Goal: Task Accomplishment & Management: Use online tool/utility

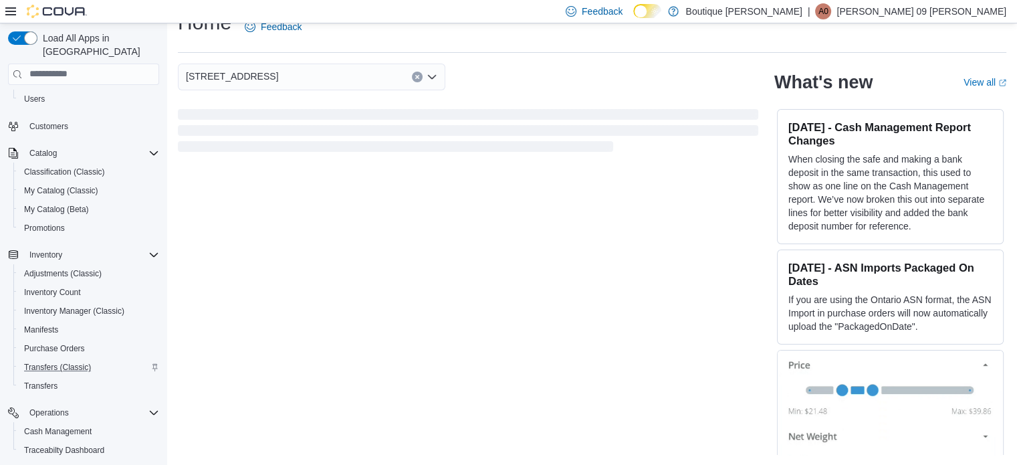
scroll to position [171, 0]
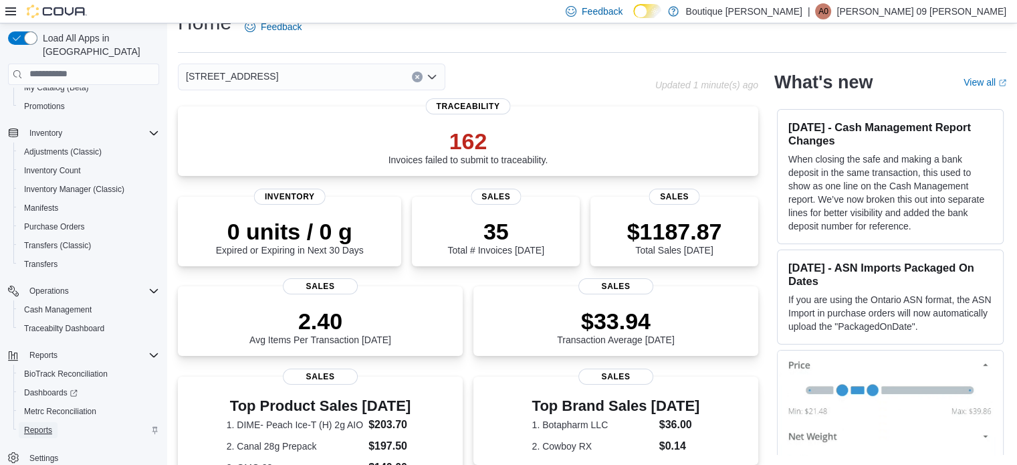
click at [55, 422] on link "Reports" at bounding box center [38, 430] width 39 height 16
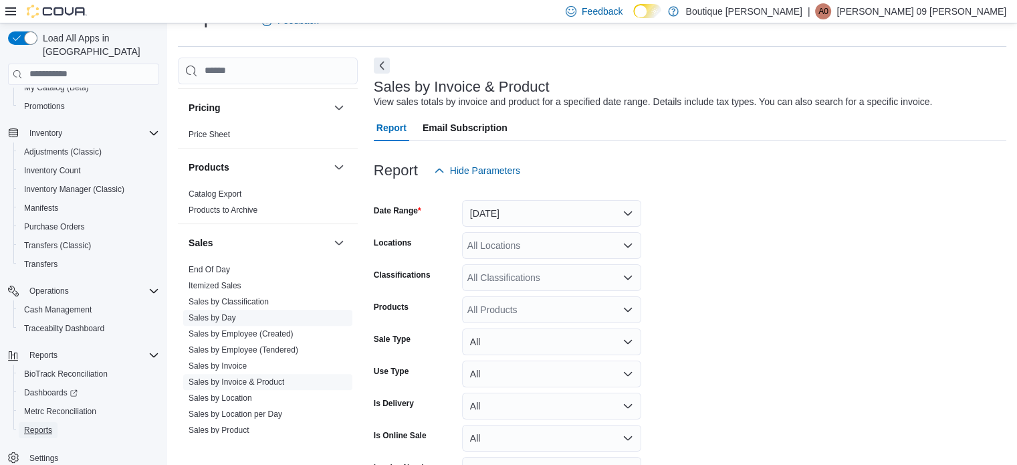
scroll to position [735, 0]
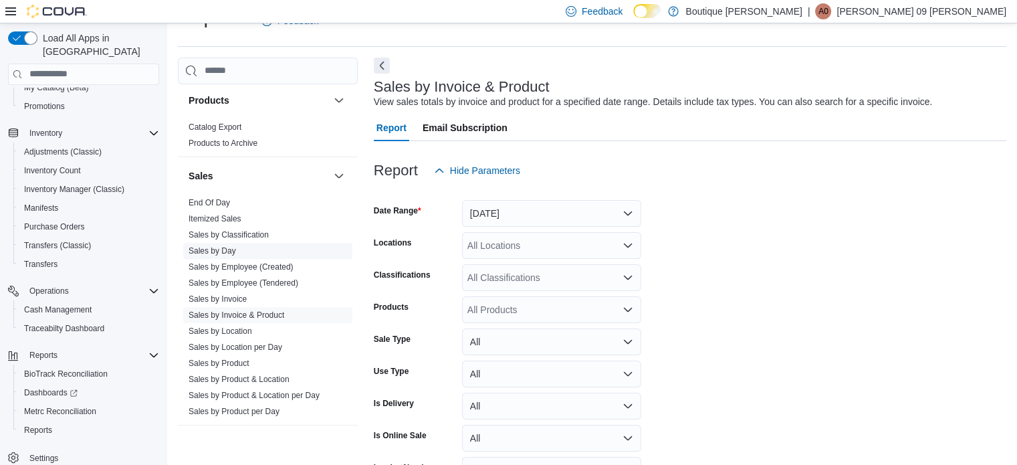
click at [230, 249] on link "Sales by Day" at bounding box center [212, 250] width 47 height 9
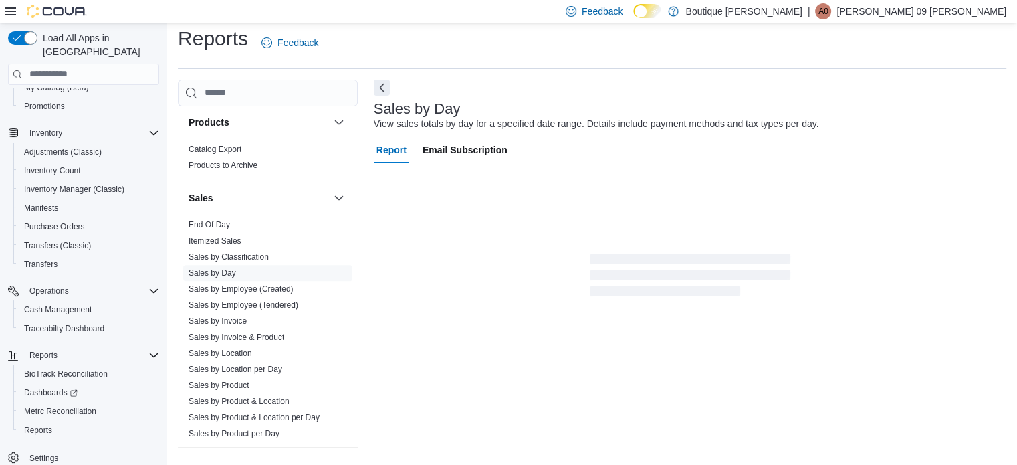
scroll to position [17, 0]
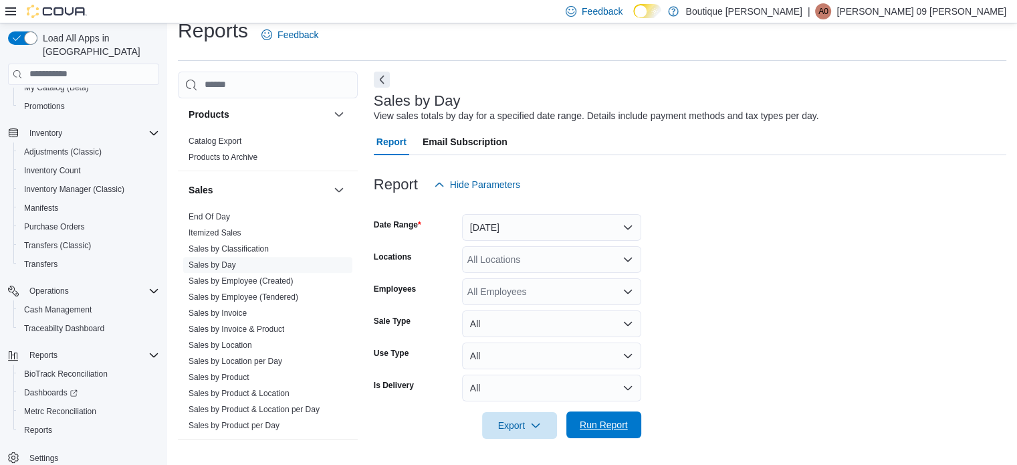
click at [630, 416] on span "Run Report" at bounding box center [603, 424] width 59 height 27
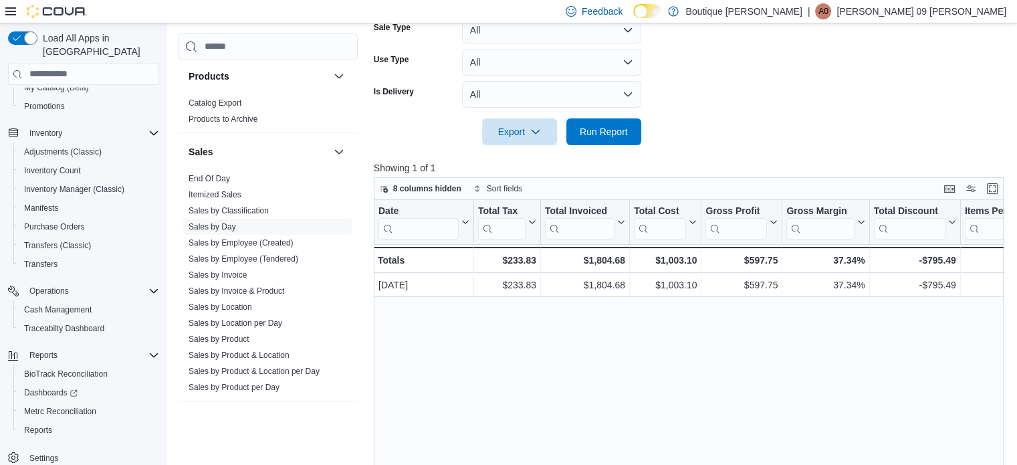
scroll to position [351, 0]
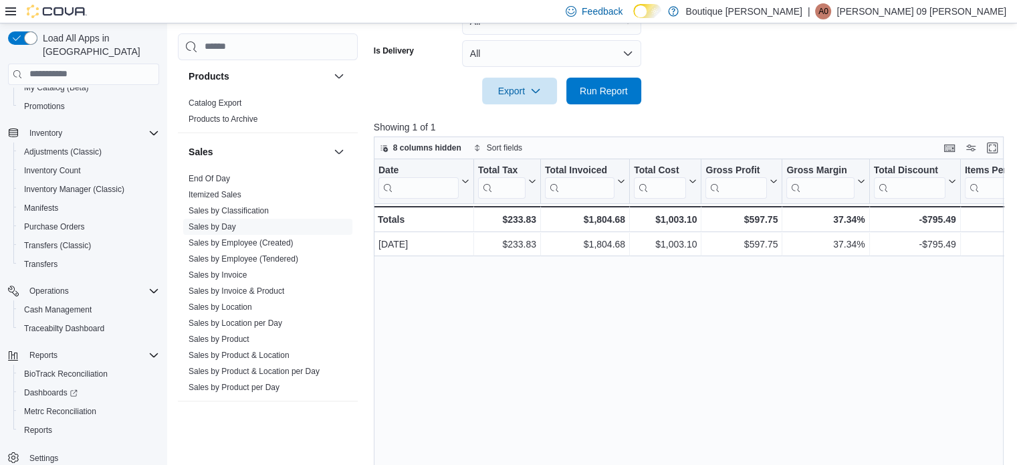
click at [991, 13] on p "[PERSON_NAME] 09 [PERSON_NAME]" at bounding box center [921, 11] width 170 height 16
